Goal: Task Accomplishment & Management: Use online tool/utility

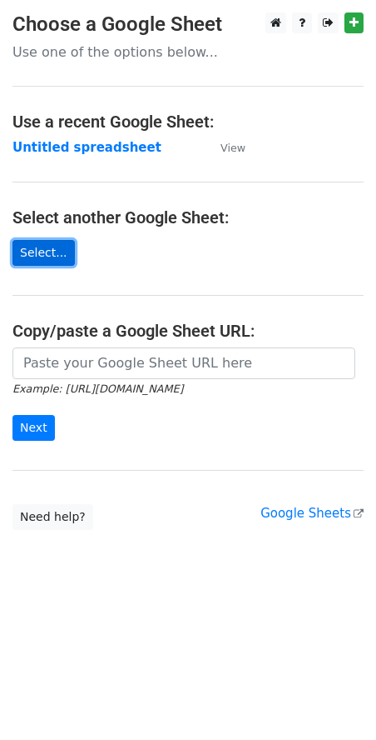
click at [49, 250] on link "Select..." at bounding box center [43, 253] width 62 height 26
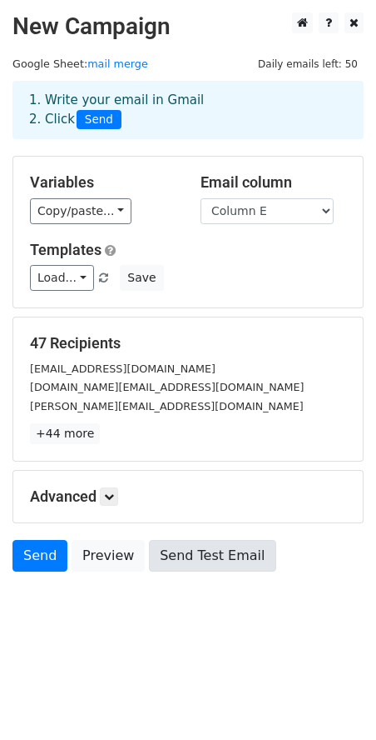
click at [182, 567] on div "Send Preview Send Test Email" at bounding box center [188, 560] width 376 height 40
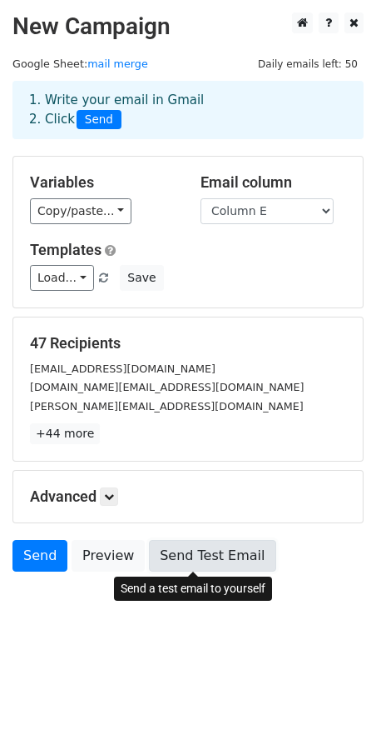
click at [182, 567] on link "Send Test Email" at bounding box center [212, 556] width 127 height 32
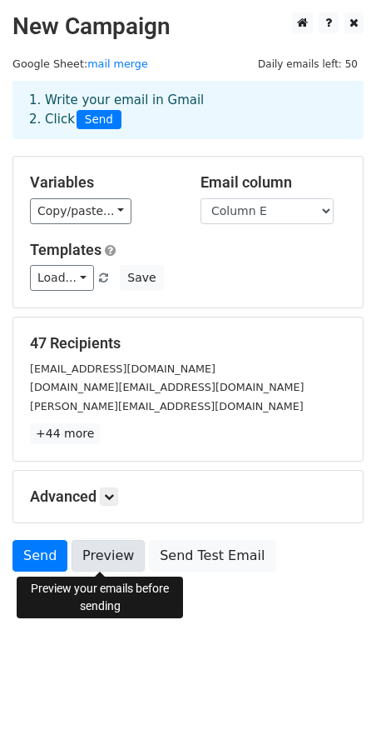
click at [97, 560] on link "Preview" at bounding box center [108, 556] width 73 height 32
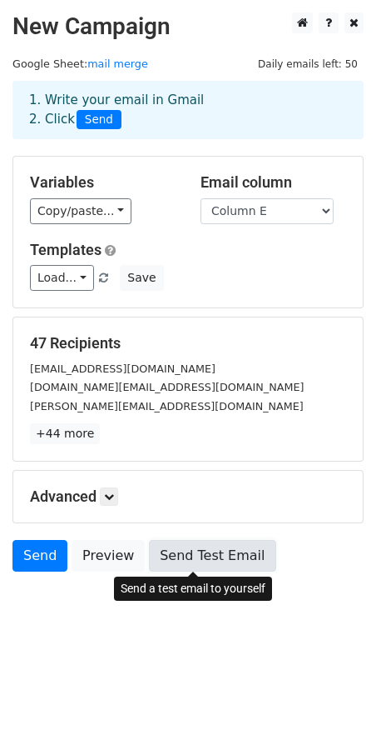
click at [194, 557] on link "Send Test Email" at bounding box center [212, 556] width 127 height 32
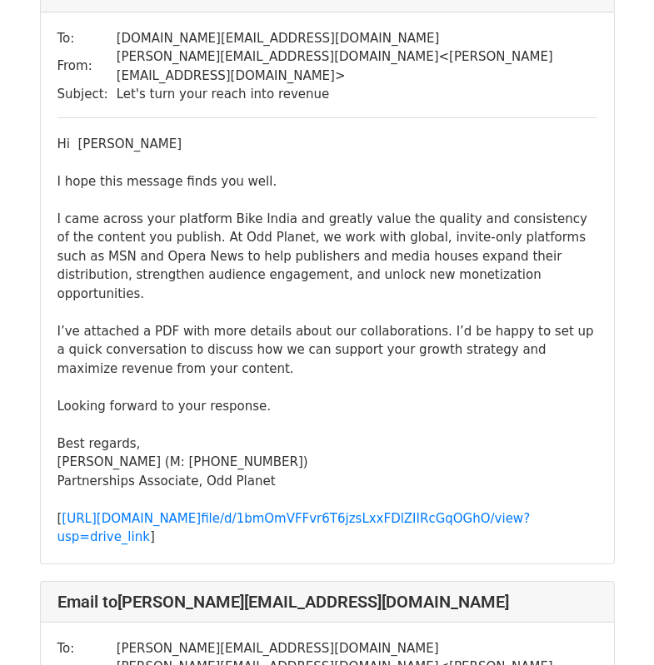
scroll to position [606, 0]
